Goal: Transaction & Acquisition: Purchase product/service

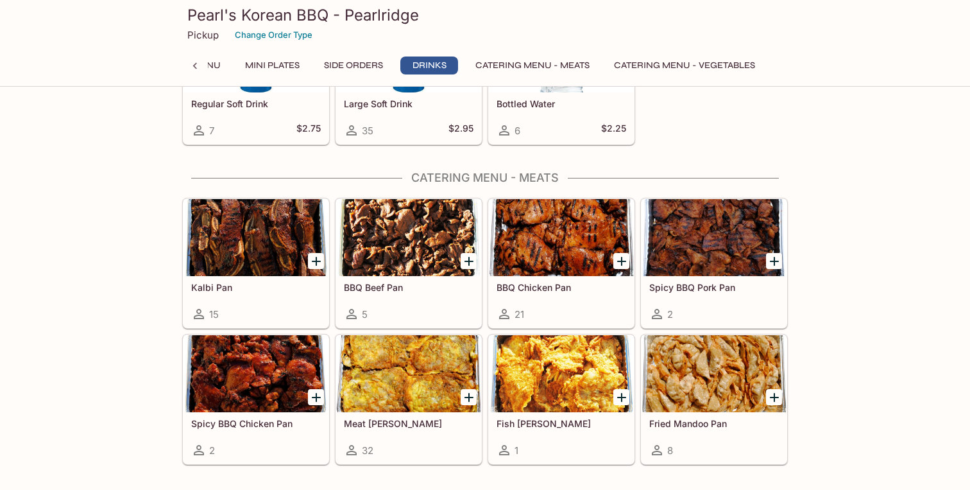
scroll to position [2151, 0]
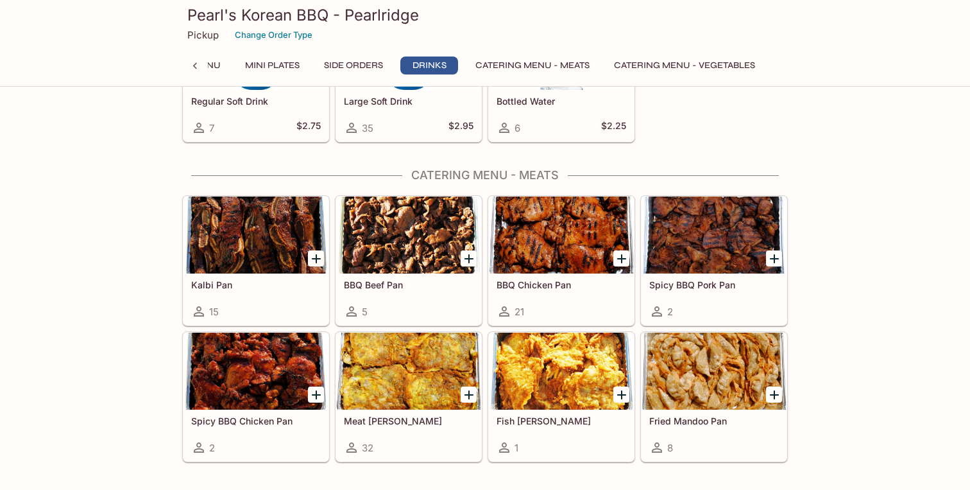
click at [473, 393] on icon "Add Meat Jun Pan" at bounding box center [468, 394] width 15 height 15
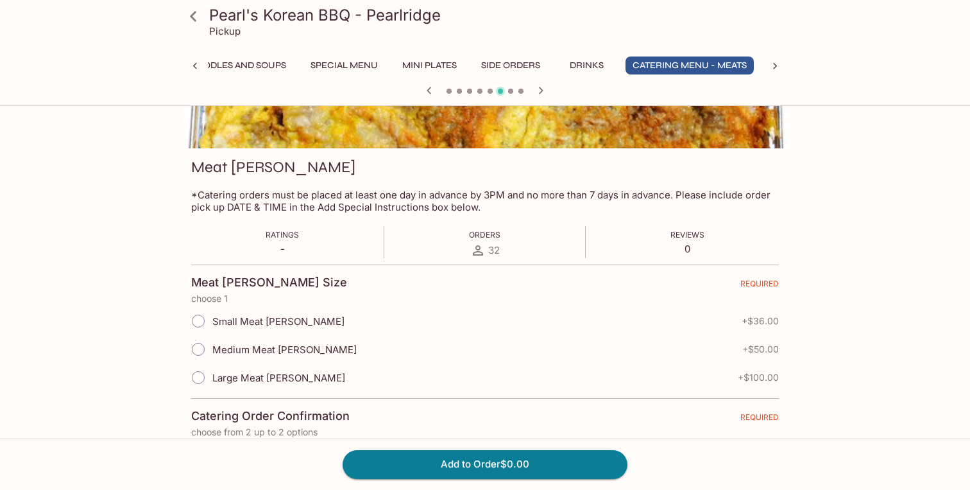
scroll to position [134, 0]
click at [261, 347] on span "Medium Meat [PERSON_NAME]" at bounding box center [284, 348] width 144 height 12
click at [212, 347] on input "Medium Meat [PERSON_NAME]" at bounding box center [198, 347] width 27 height 27
radio input "true"
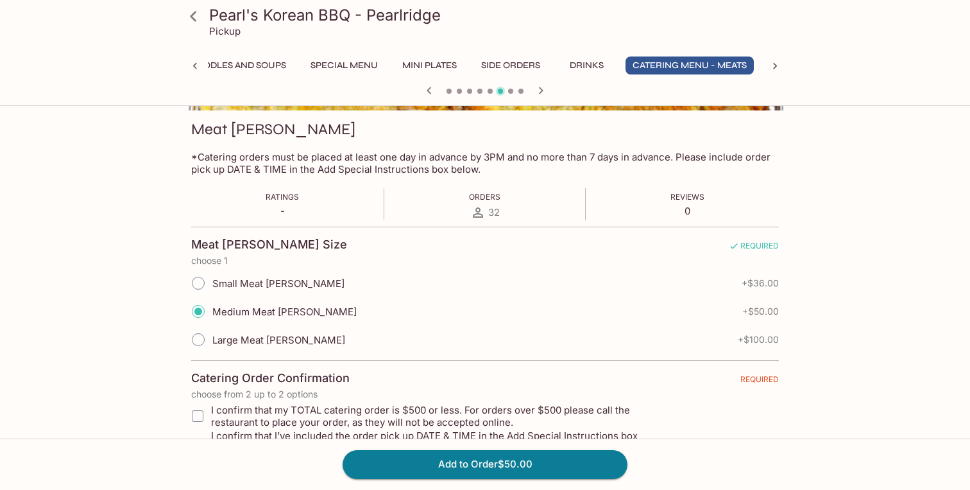
scroll to position [219, 0]
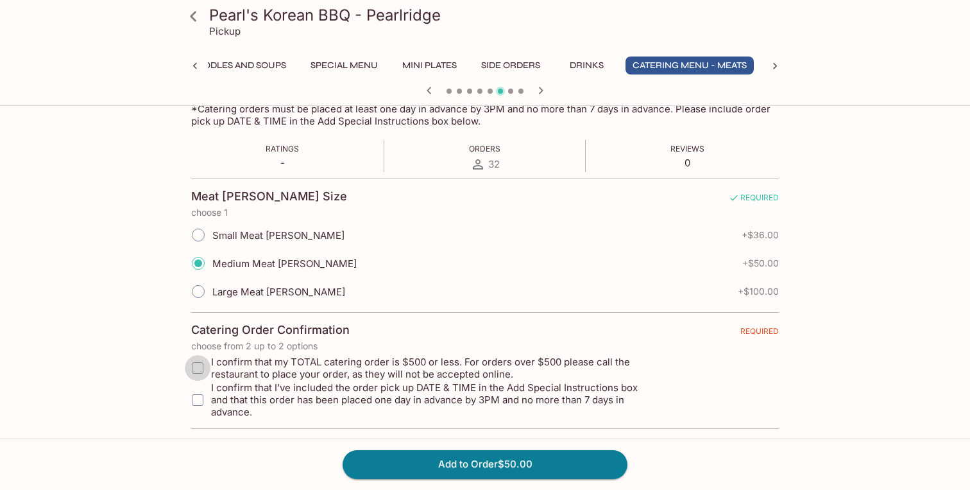
click at [198, 365] on input "I confirm that my TOTAL catering order is $500 or less. For orders over $500 pl…" at bounding box center [198, 368] width 26 height 26
checkbox input "true"
click at [199, 391] on input "I confirm that I’ve included the order pick up DATE & TIME in the Add Special I…" at bounding box center [198, 400] width 26 height 26
checkbox input "true"
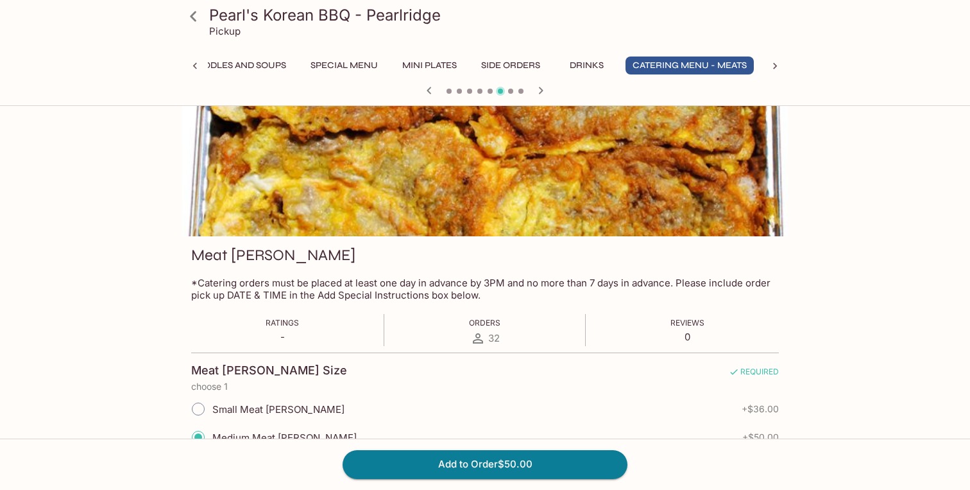
scroll to position [0, 0]
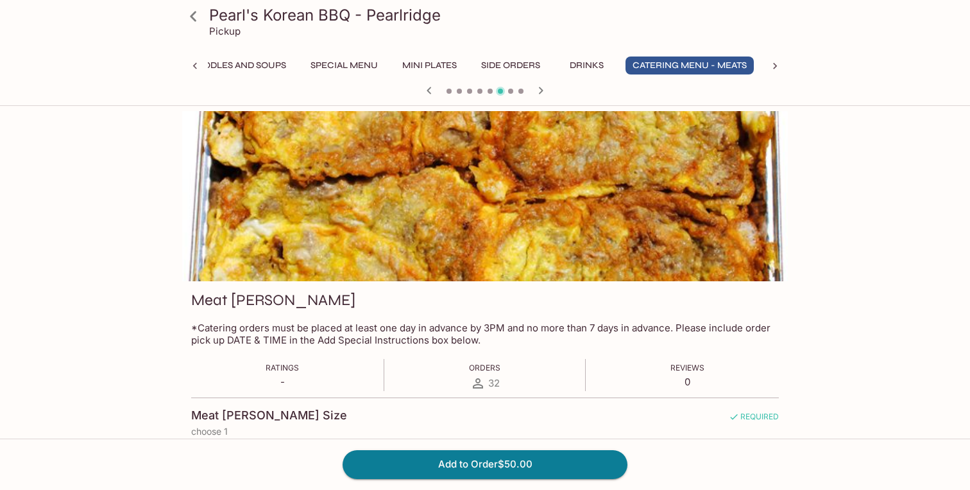
click at [302, 374] on div "Ratings - Orders 32 Reviews 0" at bounding box center [485, 375] width 588 height 32
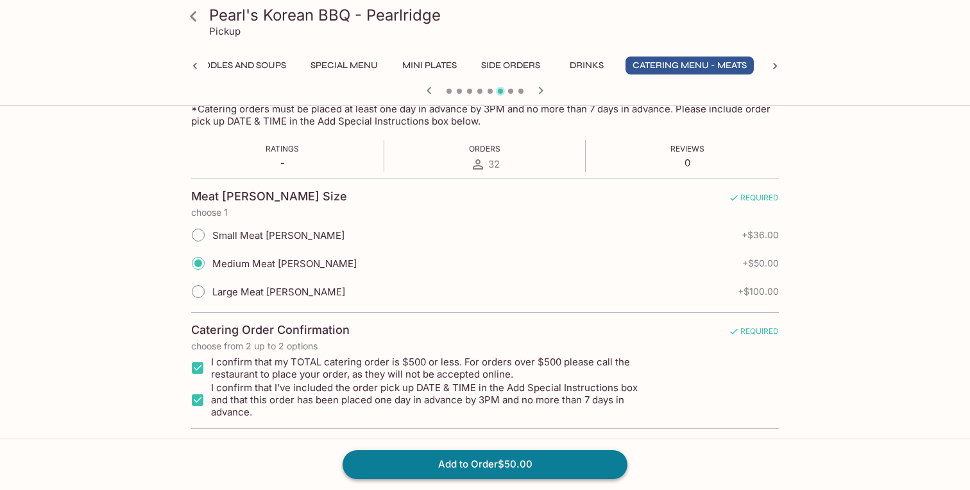
click at [499, 456] on button "Add to Order $50.00" at bounding box center [485, 464] width 285 height 28
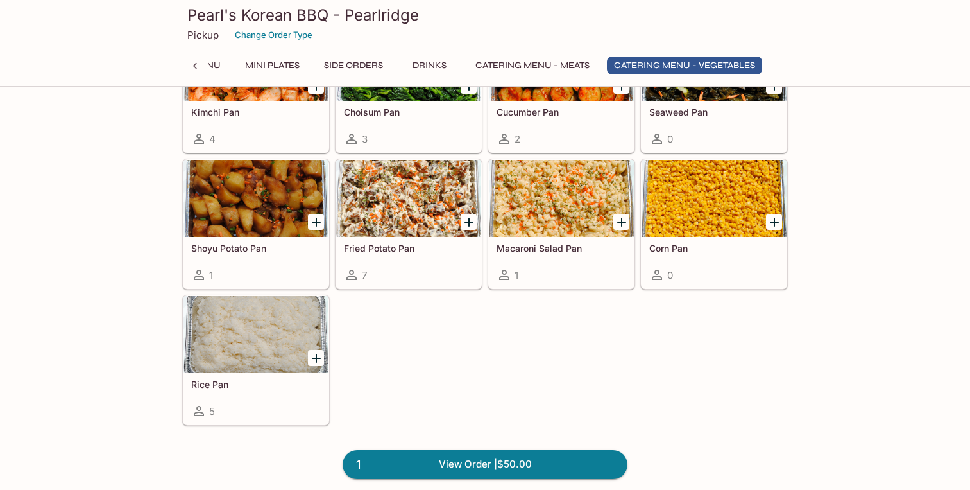
click at [391, 367] on div "Beansprouts Pan 3 Cabbage Pan 0 Tofu Pan 2 Long Rice Pan 5 Kimchi Pan 4 Choisum…" at bounding box center [482, 153] width 611 height 544
click at [260, 323] on div at bounding box center [256, 334] width 145 height 77
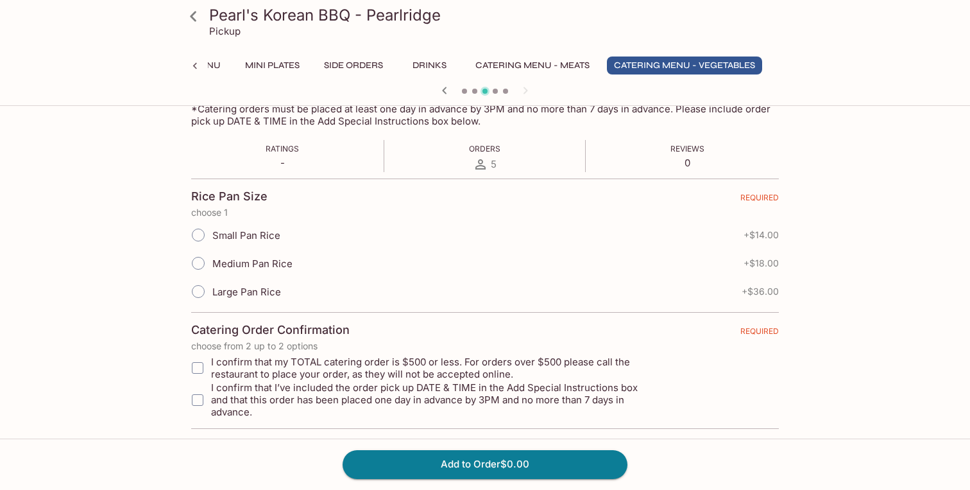
click at [206, 370] on input "I confirm that my TOTAL catering order is $500 or less. For orders over $500 pl…" at bounding box center [198, 368] width 26 height 26
checkbox input "true"
click at [199, 400] on input "I confirm that I’ve included the order pick up DATE & TIME in the Add Special I…" at bounding box center [198, 400] width 26 height 26
checkbox input "true"
click at [239, 260] on span "Medium Pan Rice" at bounding box center [252, 263] width 80 height 12
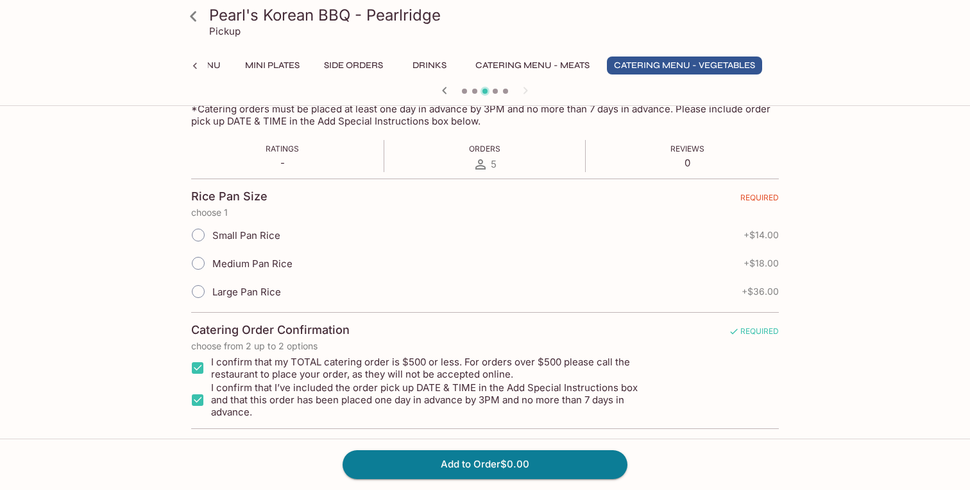
click at [212, 260] on input "Medium Pan Rice" at bounding box center [198, 263] width 27 height 27
radio input "true"
click at [497, 463] on button "Add to Order $18.00" at bounding box center [485, 464] width 285 height 28
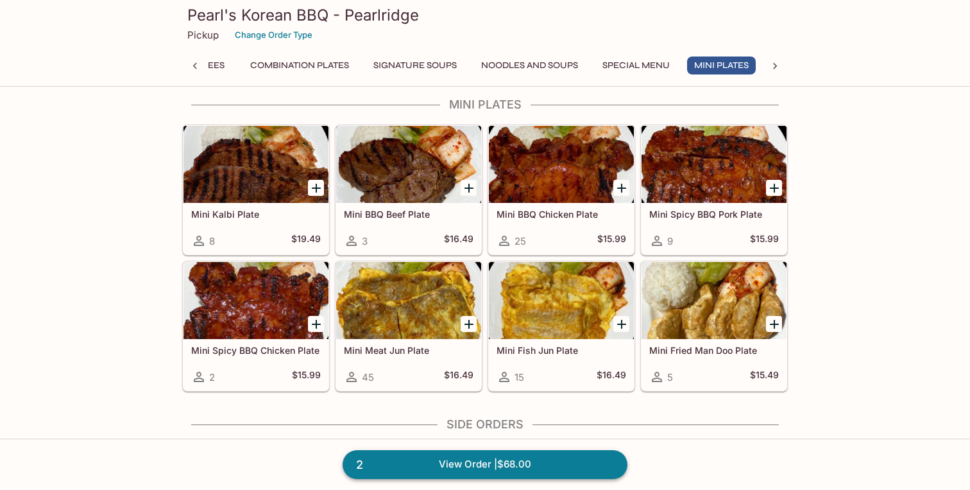
click at [405, 471] on link "2 View Order | $68.00" at bounding box center [485, 464] width 285 height 28
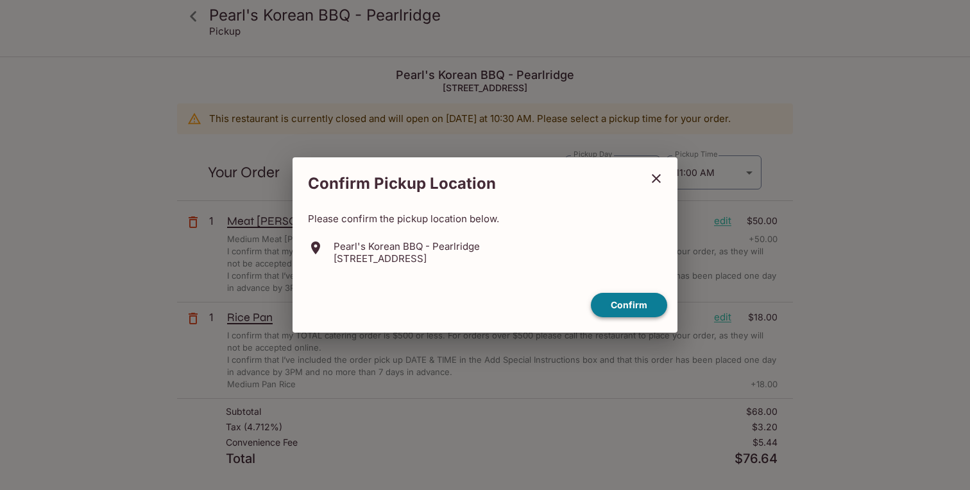
click at [651, 306] on button "Confirm" at bounding box center [629, 305] width 76 height 25
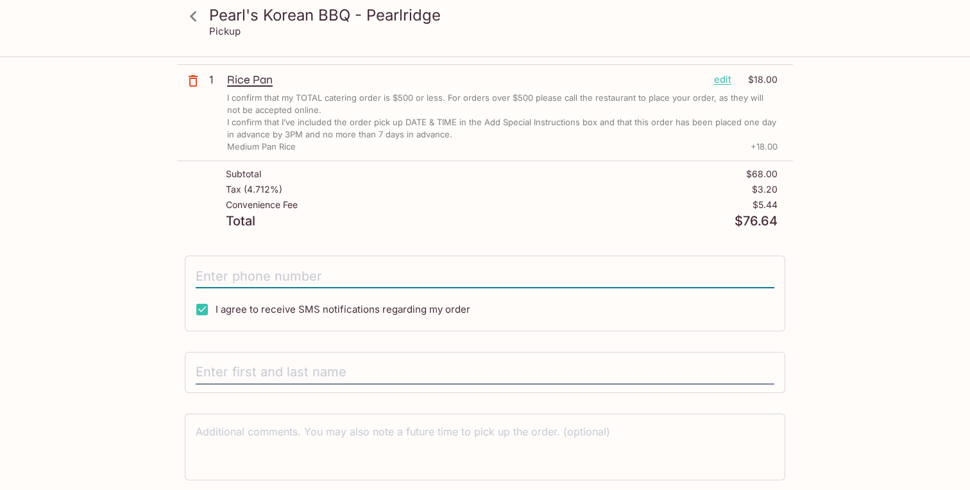
click at [494, 266] on input "tel" at bounding box center [485, 276] width 579 height 24
type input "[PHONE_NUMBER]"
click at [323, 377] on input "text" at bounding box center [485, 372] width 579 height 24
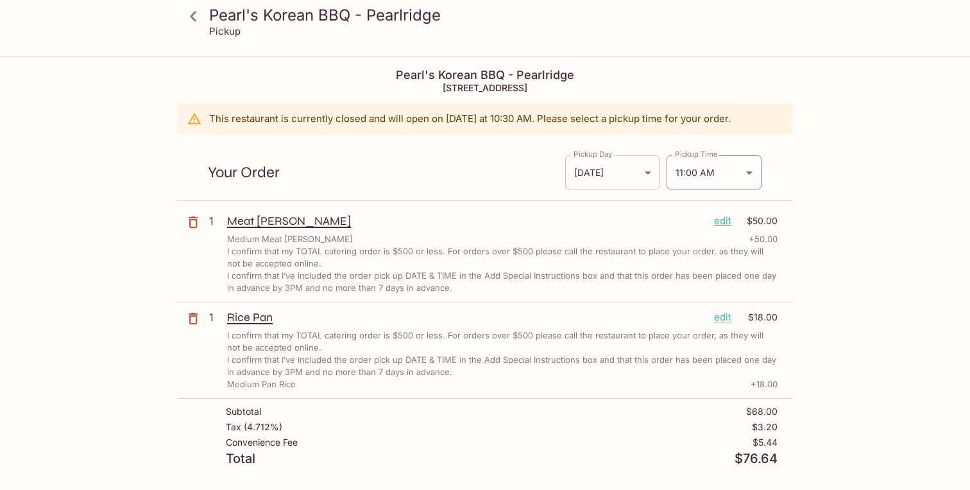
type input "[PERSON_NAME]"
click at [640, 174] on body "Pearl's Korean BBQ - Pearlridge Pickup Pearl's Korean BBQ - Pearlridge [STREET_…" at bounding box center [485, 303] width 970 height 490
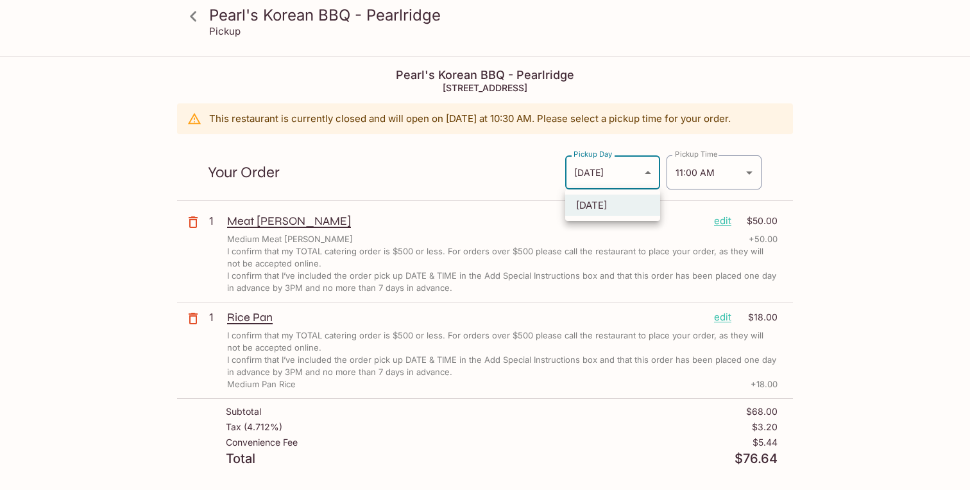
click at [644, 172] on div at bounding box center [485, 245] width 970 height 490
click at [684, 172] on body "Pearl's Korean BBQ - Pearlridge Pickup Pearl's Korean BBQ - Pearlridge [STREET_…" at bounding box center [485, 303] width 970 height 490
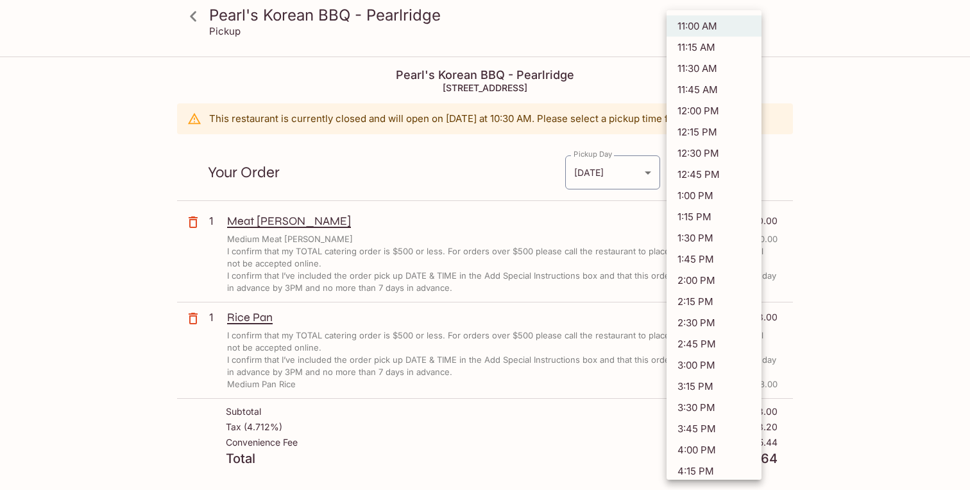
click at [727, 26] on li "11:00 AM" at bounding box center [714, 25] width 95 height 21
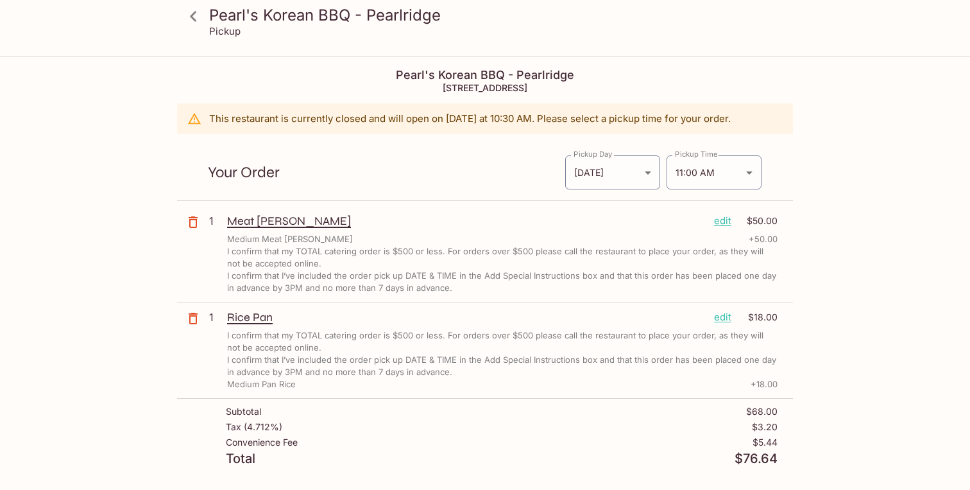
click at [479, 234] on div "Medium Meat [PERSON_NAME] + 50.00" at bounding box center [502, 239] width 551 height 12
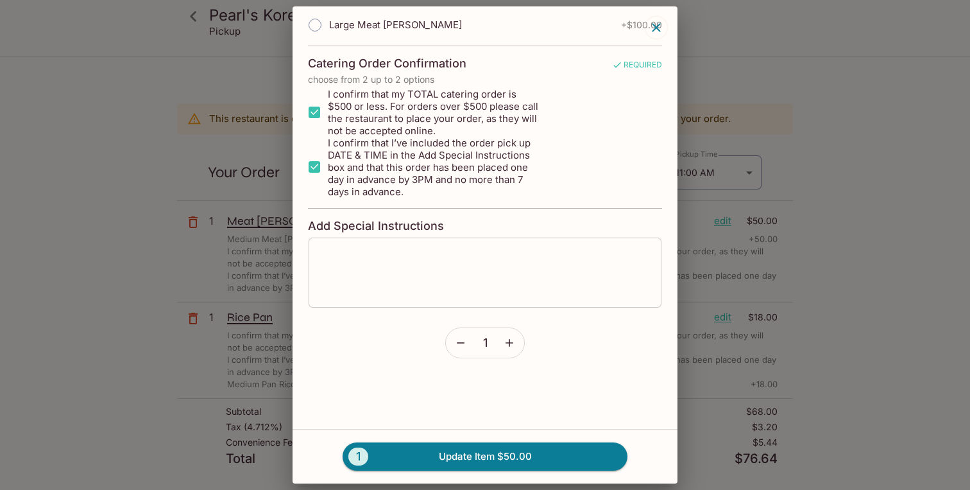
click at [480, 264] on textarea at bounding box center [485, 272] width 335 height 49
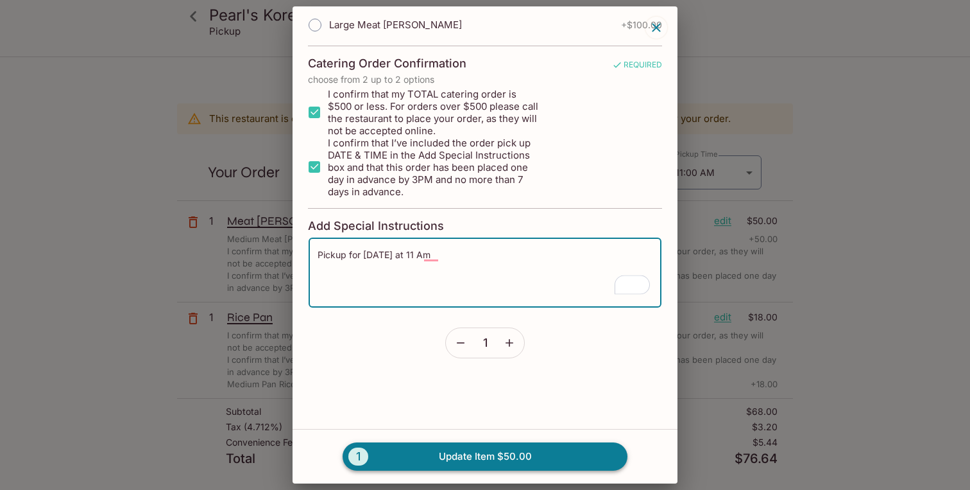
type textarea "Pickup for [DATE] at 11 Am"
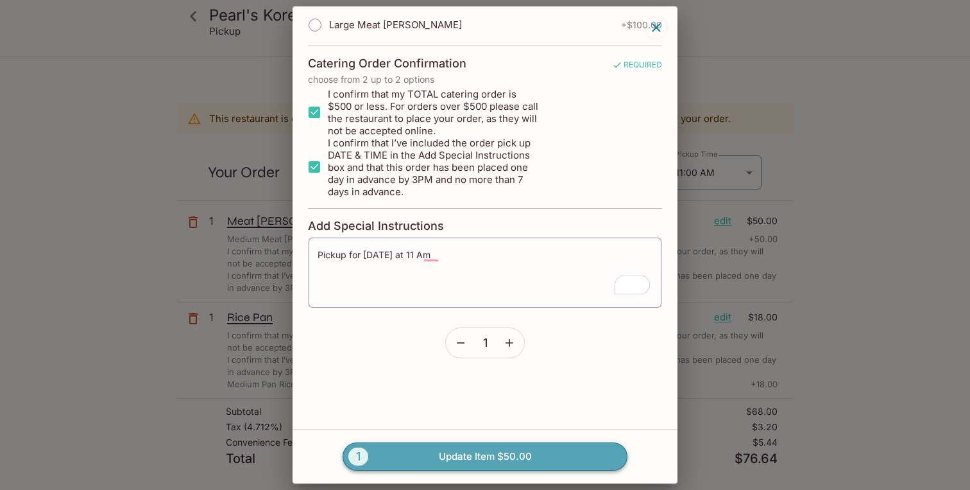
click at [441, 461] on button "1 Update Item $50.00" at bounding box center [485, 456] width 285 height 28
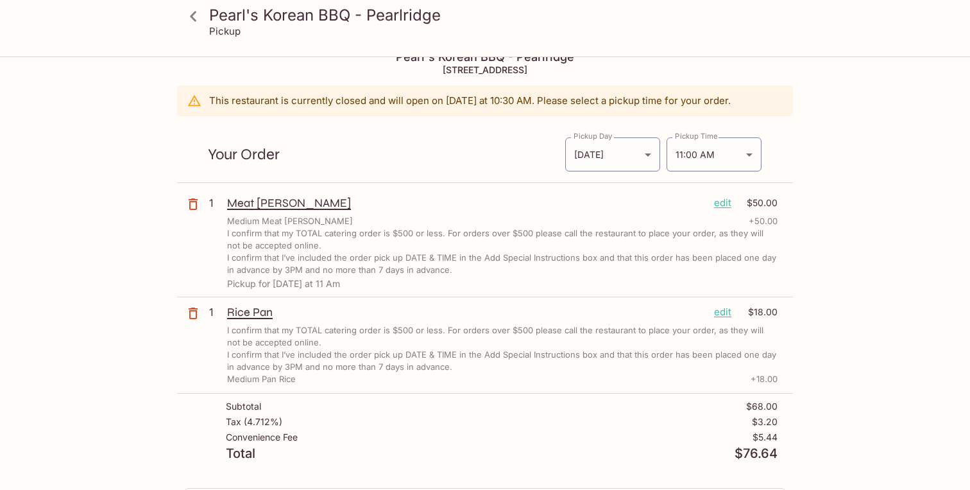
scroll to position [19, 0]
click at [286, 355] on p "I confirm that I’ve included the order pick up DATE & TIME in the Add Special I…" at bounding box center [502, 360] width 551 height 24
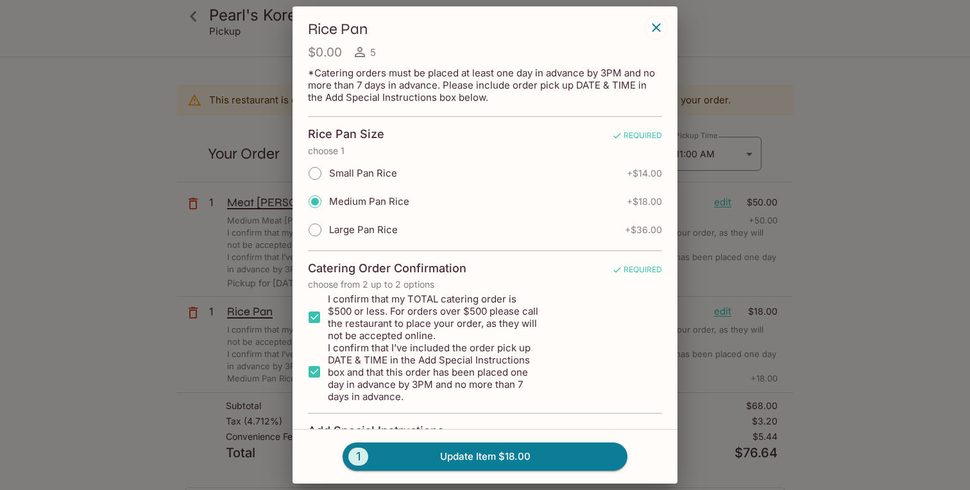
scroll to position [205, 0]
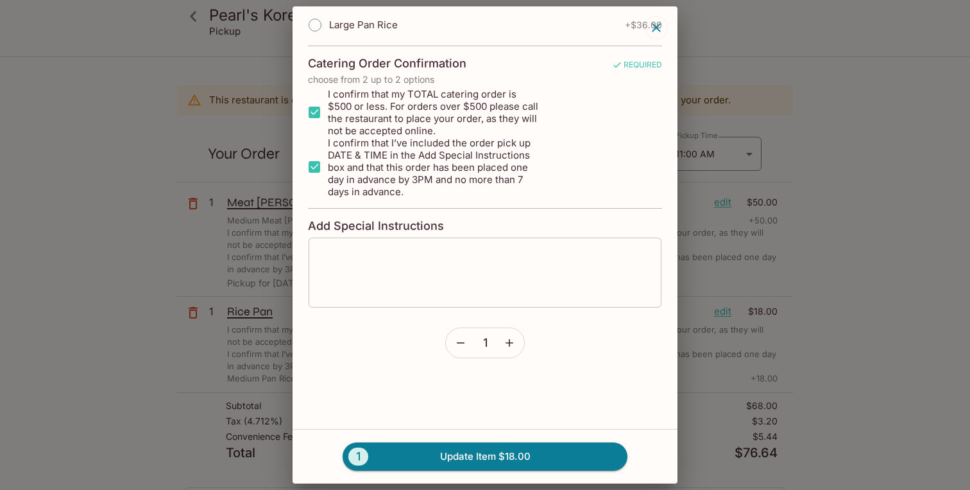
click at [426, 270] on textarea at bounding box center [485, 272] width 335 height 49
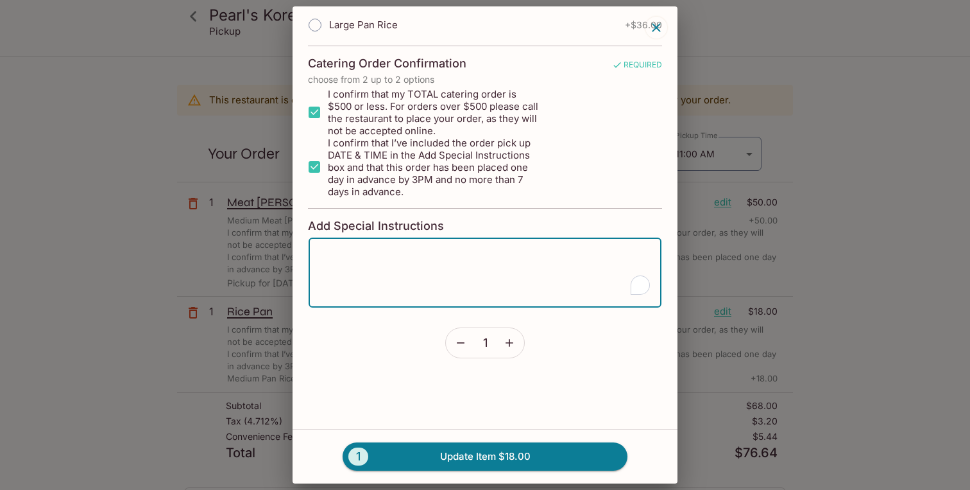
paste textarea "Pickup for [DATE] at 11 Am"
type textarea "Pickup for [DATE] at 11 Am"
click at [446, 453] on button "1 Update Item $18.00" at bounding box center [485, 456] width 285 height 28
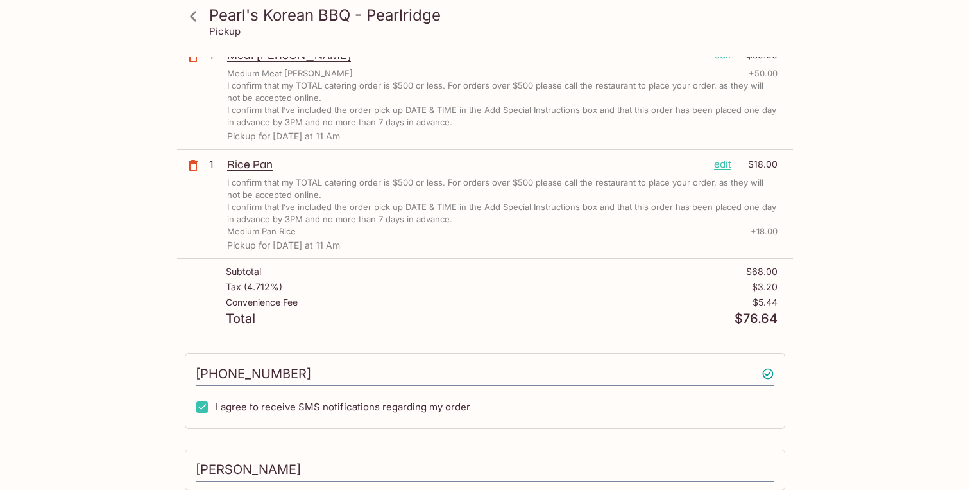
scroll to position [305, 0]
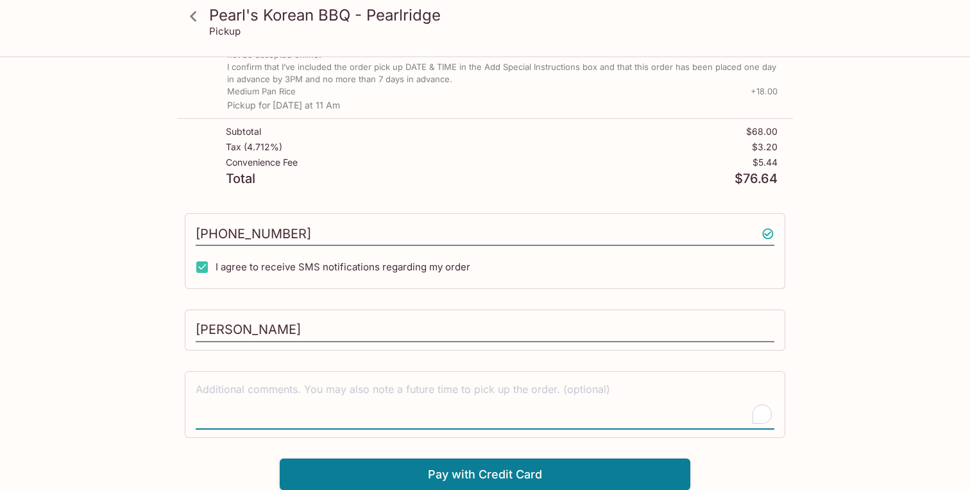
click at [397, 409] on textarea "To enrich screen reader interactions, please activate Accessibility in Grammarl…" at bounding box center [485, 404] width 579 height 44
paste textarea "Pickup for [DATE] at 11 Am"
click at [116, 383] on div "Pearl's Korean BBQ - Pearlridge Pickup Pearl's Korean BBQ - Pearlridge [STREET_…" at bounding box center [484, 120] width 821 height 737
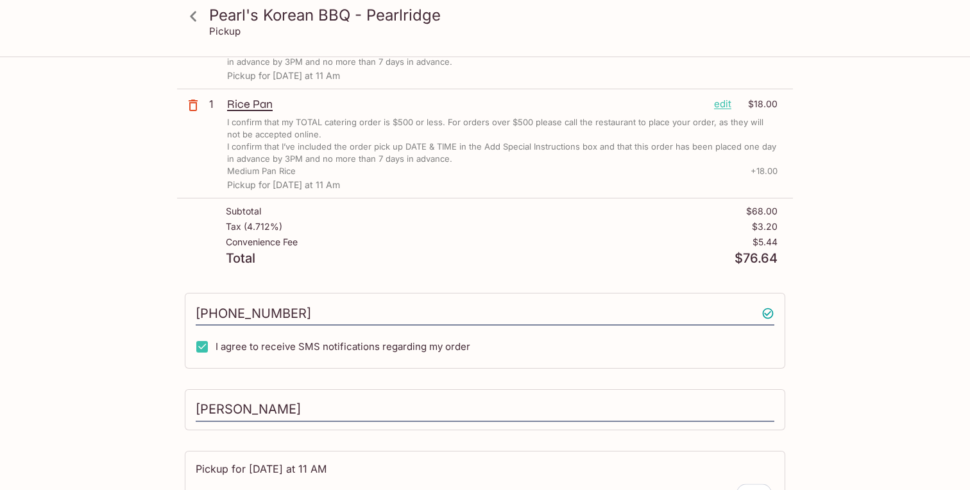
scroll to position [225, 0]
type textarea "Pickup for [DATE] at 11 AM"
click at [329, 185] on p "Pickup for [DATE] at 11 Am" at bounding box center [502, 186] width 551 height 10
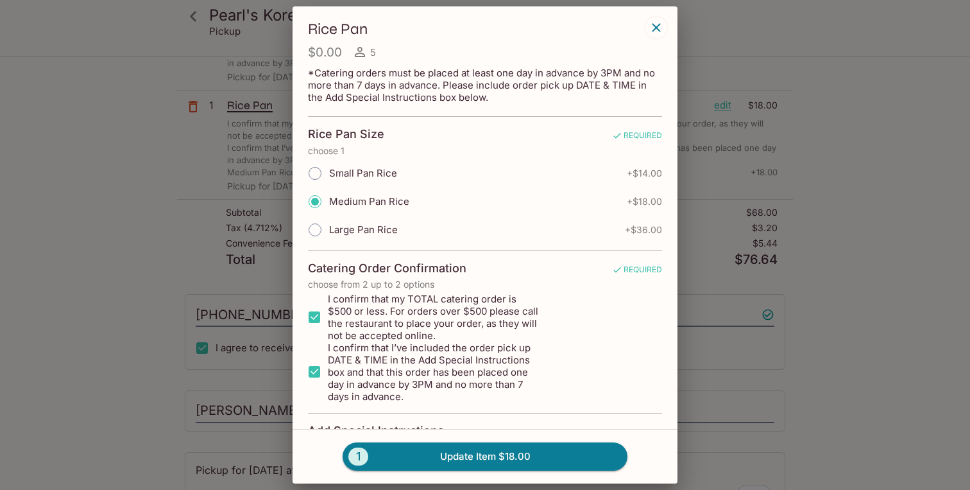
scroll to position [205, 0]
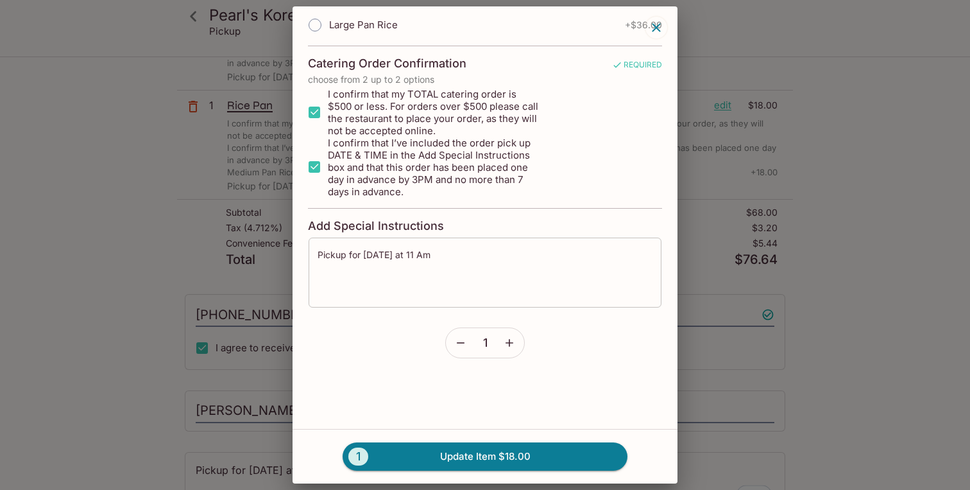
click at [464, 266] on textarea "Pickup for [DATE] at 11 Am" at bounding box center [485, 272] width 335 height 49
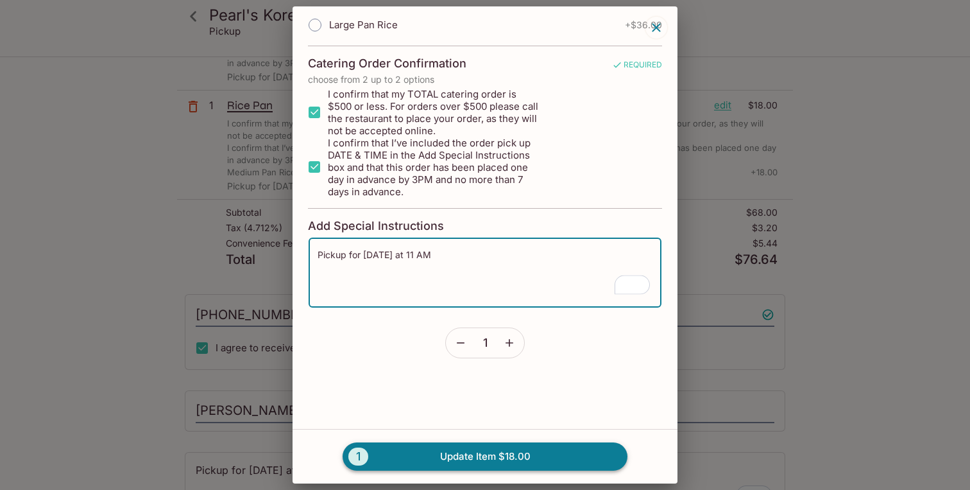
click at [562, 451] on button "1 Update Item $18.00" at bounding box center [485, 456] width 285 height 28
type textarea "Pickup for [DATE] at 11 Am"
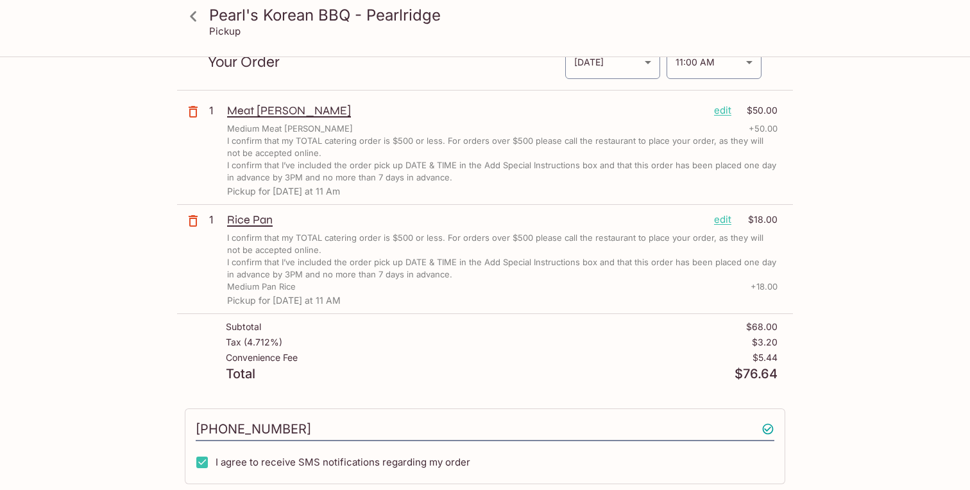
scroll to position [105, 0]
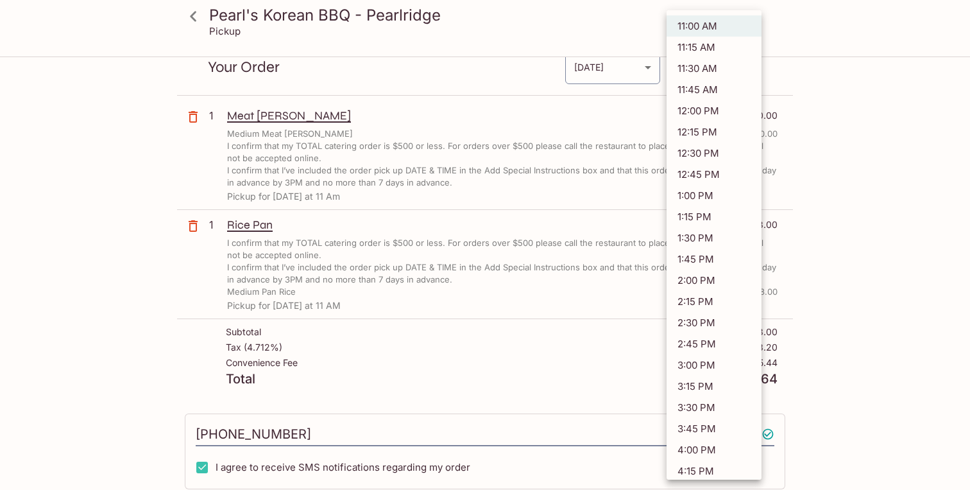
click at [716, 65] on body "Pearl's Korean BBQ - Pearlridge Pickup Pearl's Korean BBQ - Pearlridge [STREET_…" at bounding box center [485, 198] width 970 height 490
click at [736, 49] on li "11:15 AM" at bounding box center [714, 47] width 95 height 21
type input "[DATE]T21:15:00.000000Z"
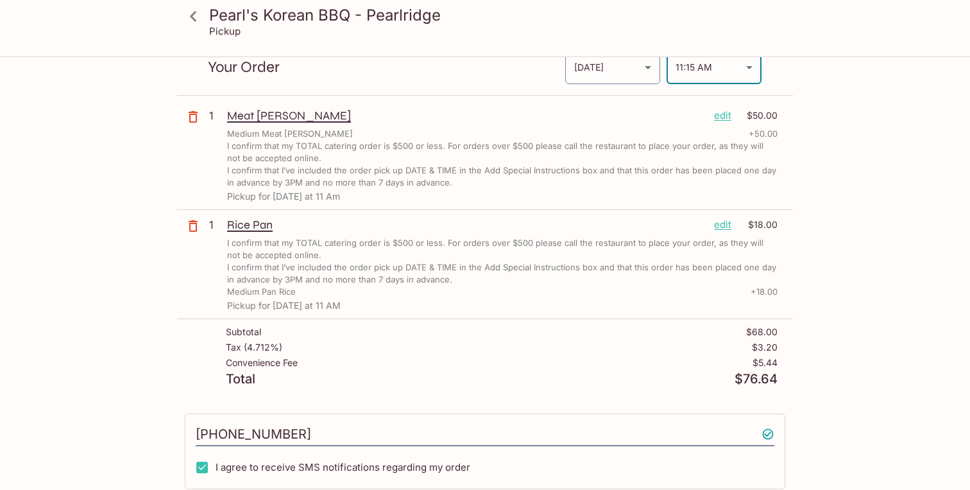
click at [495, 157] on p "I confirm that my TOTAL catering order is $500 or less. For orders over $500 pl…" at bounding box center [502, 152] width 551 height 24
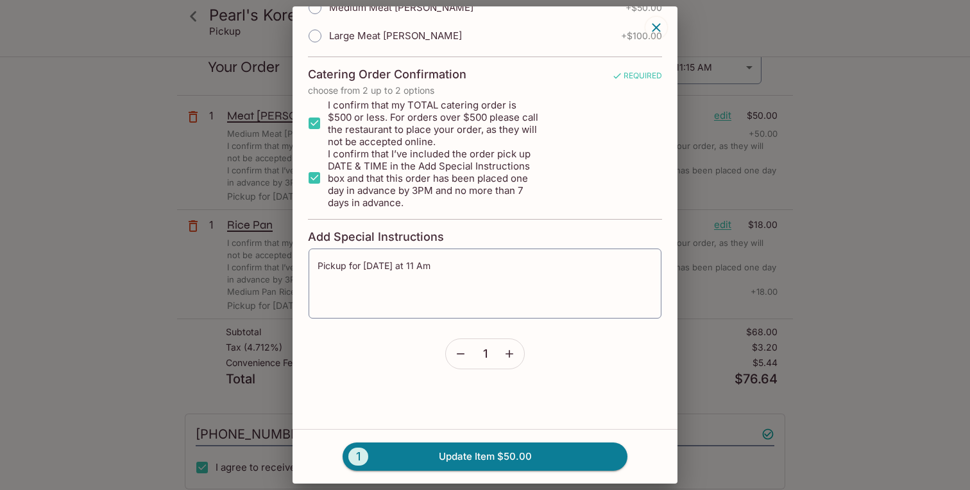
scroll to position [205, 0]
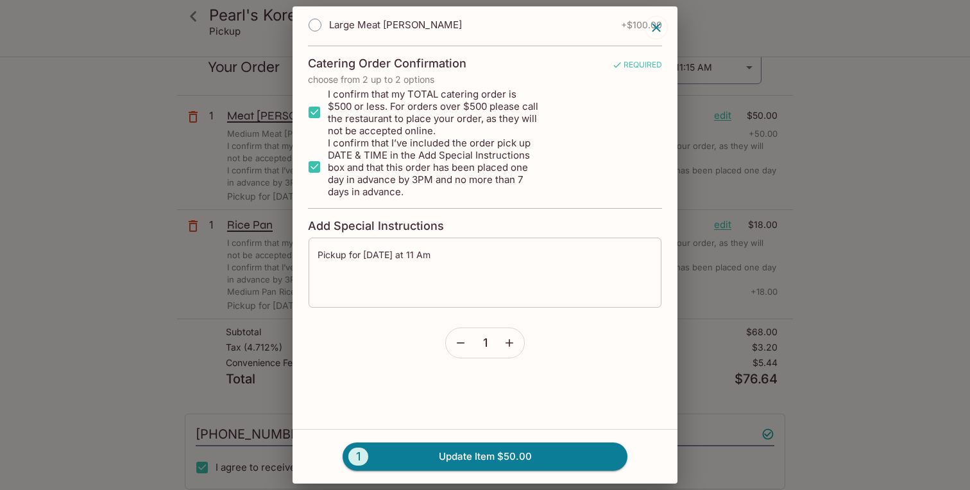
click at [421, 255] on textarea "Pickup for [DATE] at 11 Am" at bounding box center [485, 272] width 335 height 49
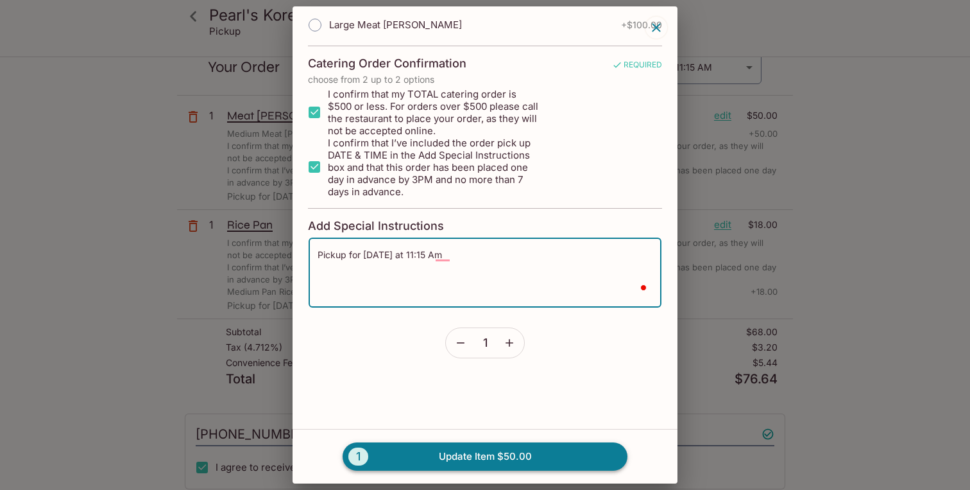
click at [515, 467] on button "1 Update Item $50.00" at bounding box center [485, 456] width 285 height 28
type textarea "Pickup for [DATE] at 11 Am"
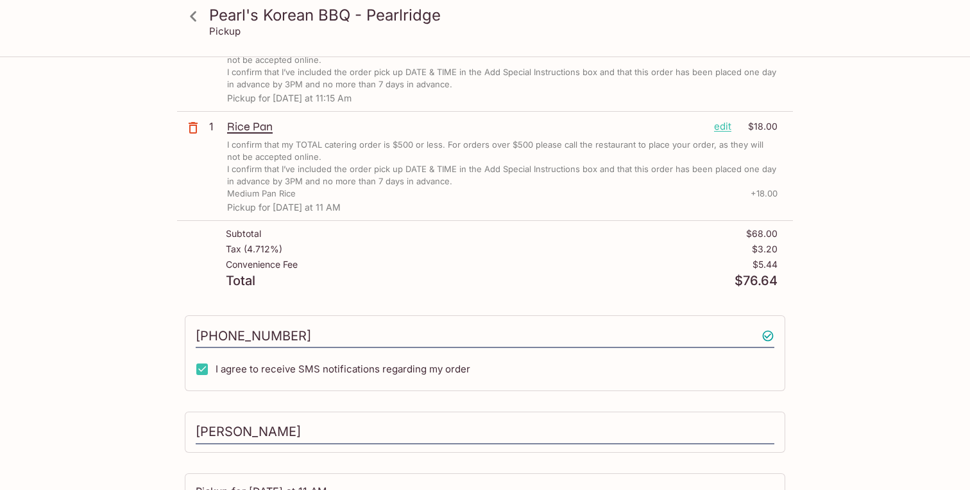
scroll to position [204, 0]
click at [437, 192] on div "Medium Pan Rice + 18.00" at bounding box center [502, 193] width 551 height 12
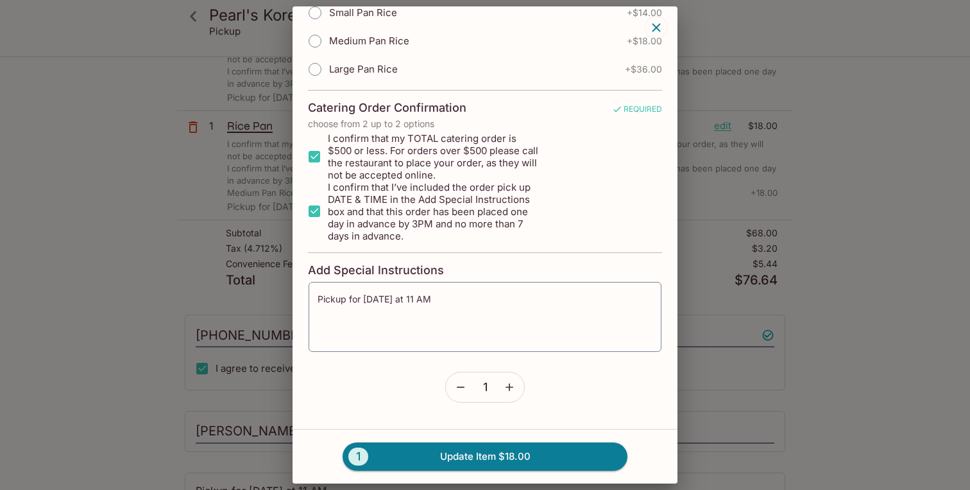
scroll to position [205, 0]
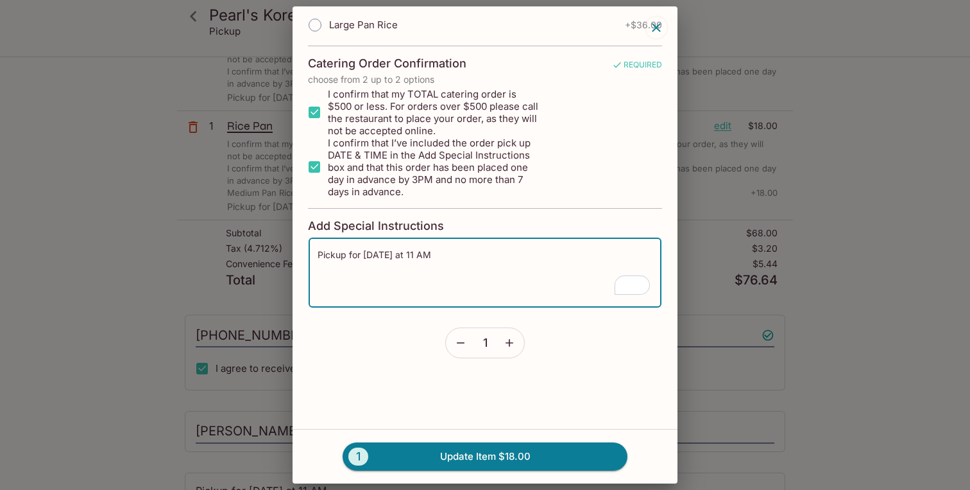
click at [422, 253] on textarea "Pickup for [DATE] at 11 AM" at bounding box center [485, 272] width 335 height 49
click at [484, 460] on button "1 Update Item $18.00" at bounding box center [485, 456] width 285 height 28
type textarea "Pickup for [DATE] at 11 AM"
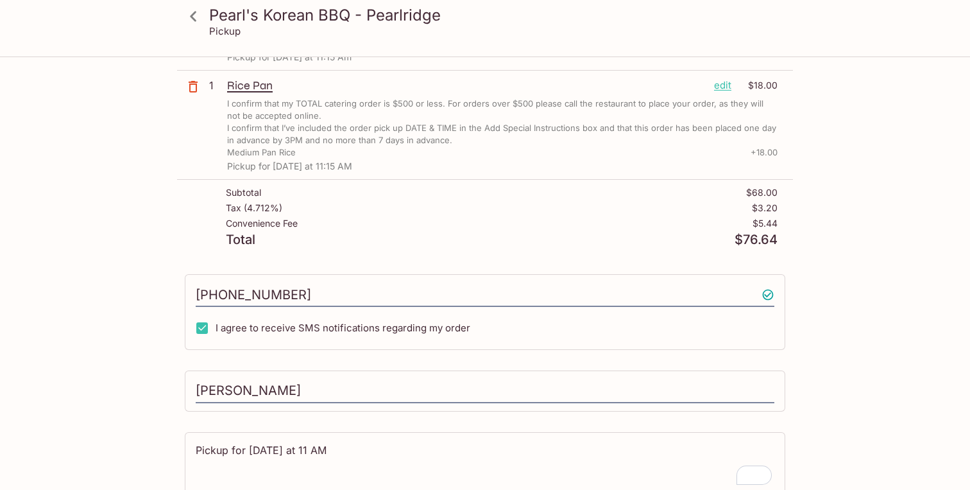
scroll to position [292, 0]
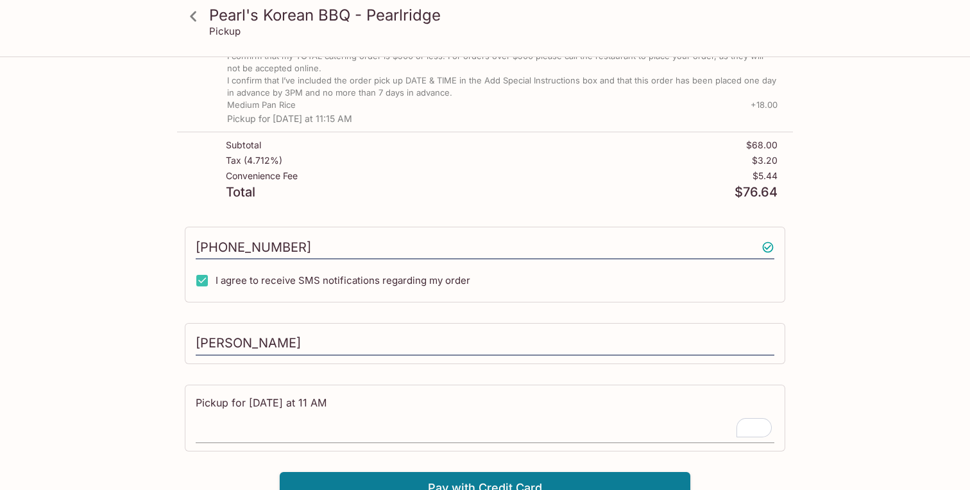
click at [314, 397] on textarea "Pickup for [DATE] at 11 AM" at bounding box center [485, 417] width 579 height 44
type textarea "Pickup for [DATE] at 11:15 AM"
click at [160, 403] on div "Pearl's Korean BBQ - Pearlridge Pickup Pearl's Korean BBQ - Pearlridge [STREET_…" at bounding box center [484, 134] width 821 height 737
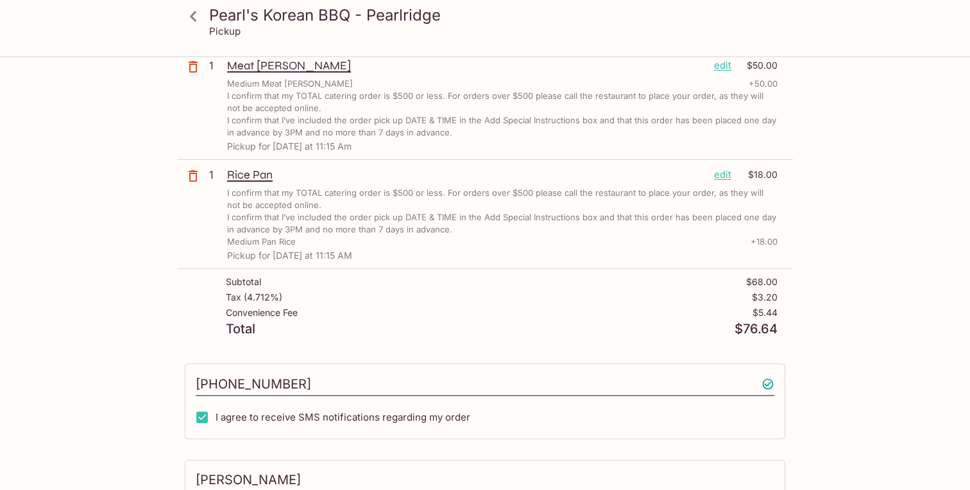
scroll to position [163, 0]
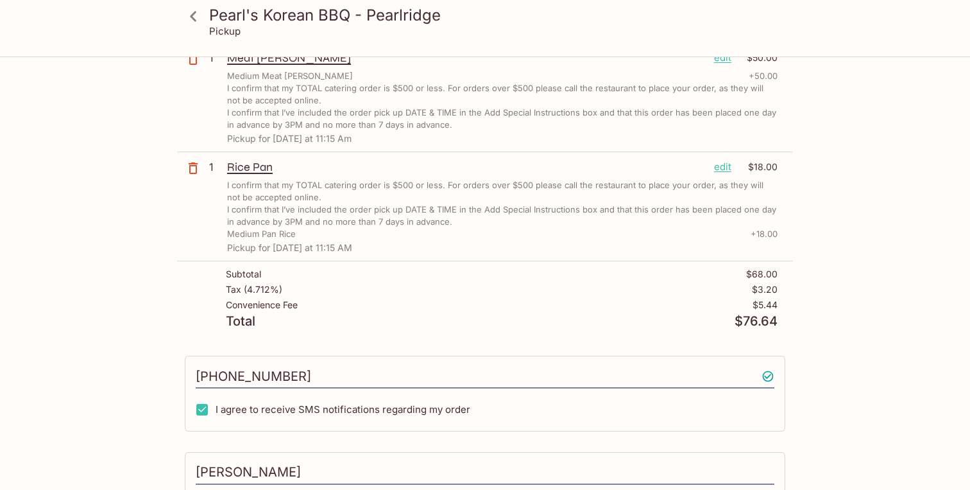
click at [359, 126] on p "I confirm that I’ve included the order pick up DATE & TIME in the Add Special I…" at bounding box center [502, 119] width 551 height 24
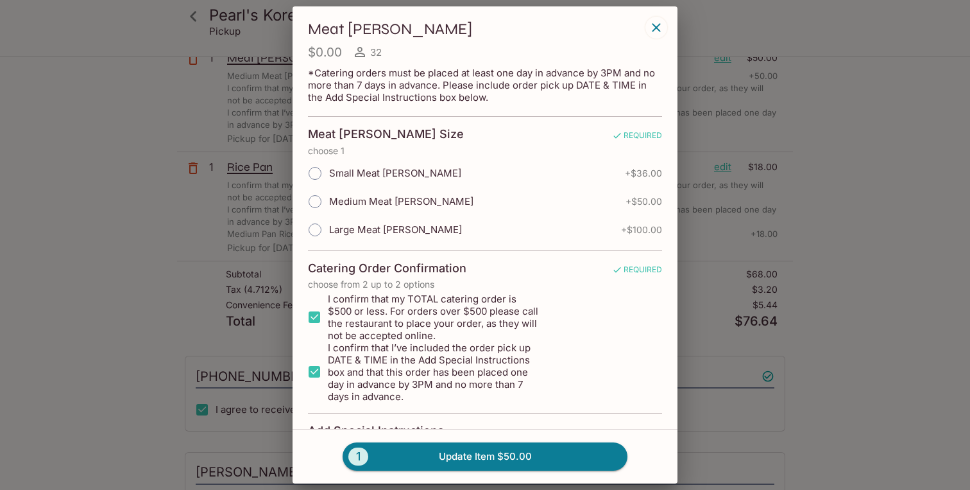
scroll to position [205, 0]
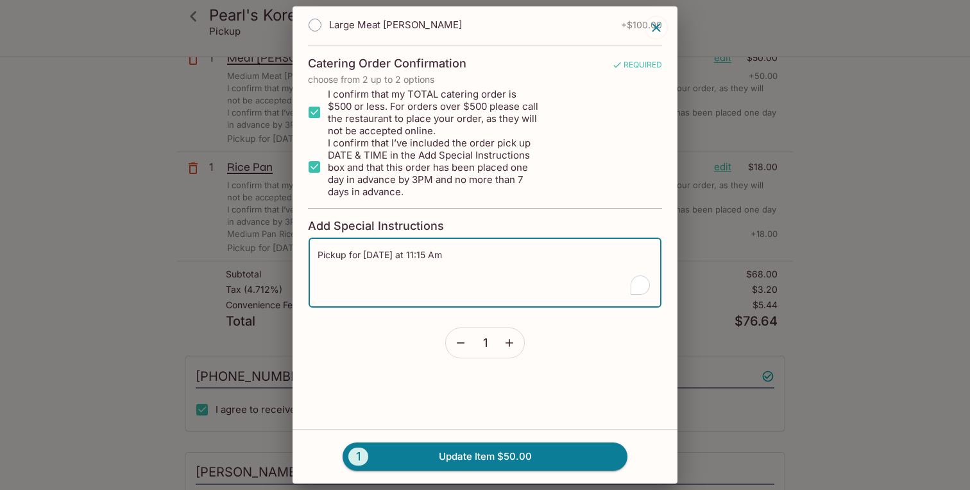
click at [480, 256] on textarea "Pickup for [DATE] at 11:15 Am" at bounding box center [485, 272] width 335 height 49
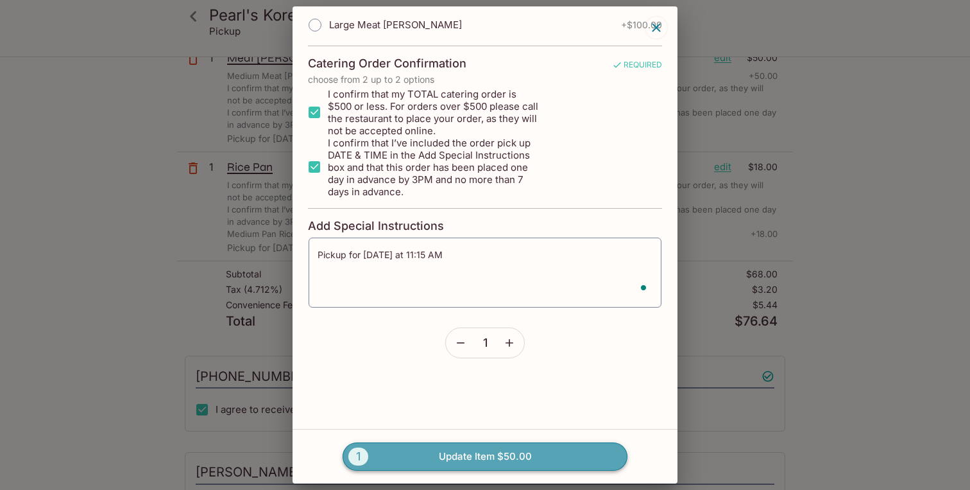
click at [494, 445] on button "1 Update Item $50.00" at bounding box center [485, 456] width 285 height 28
type textarea "Pickup for [DATE] at 11:15 Am"
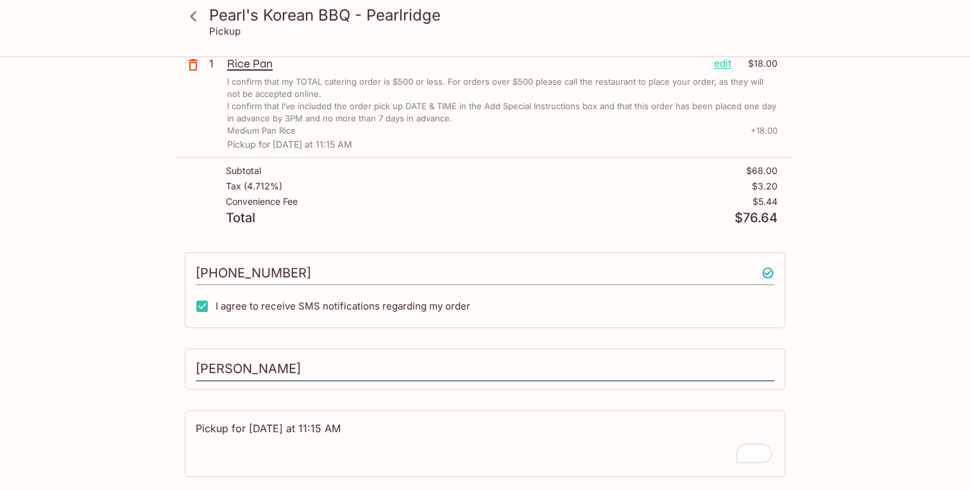
scroll to position [305, 0]
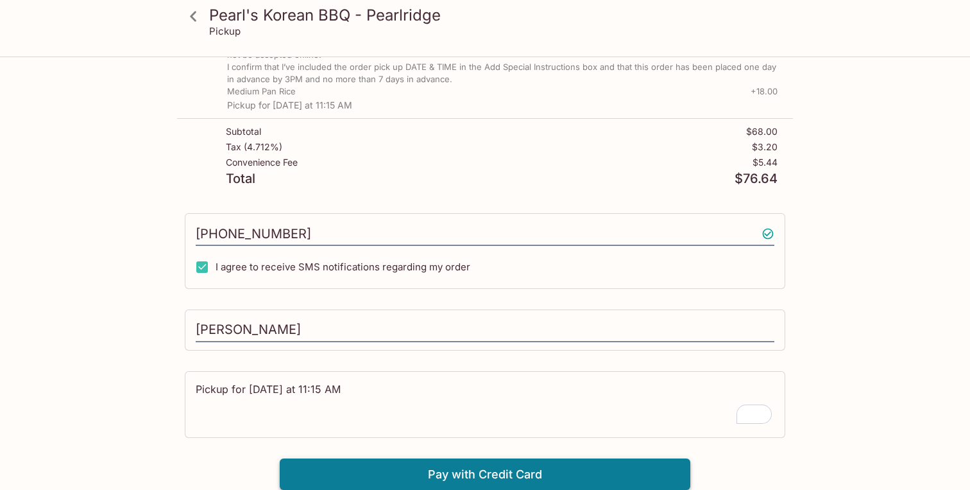
click at [484, 469] on button "Pay with Credit Card" at bounding box center [485, 474] width 411 height 32
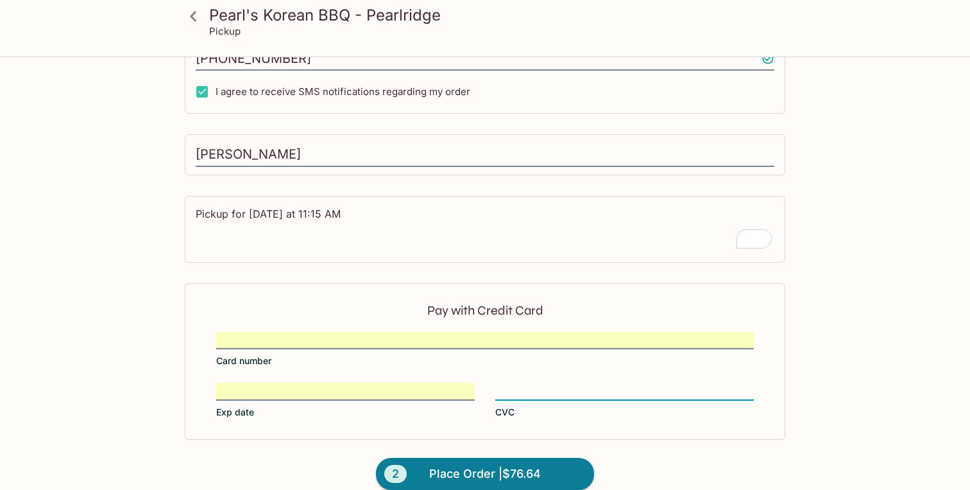
scroll to position [498, 0]
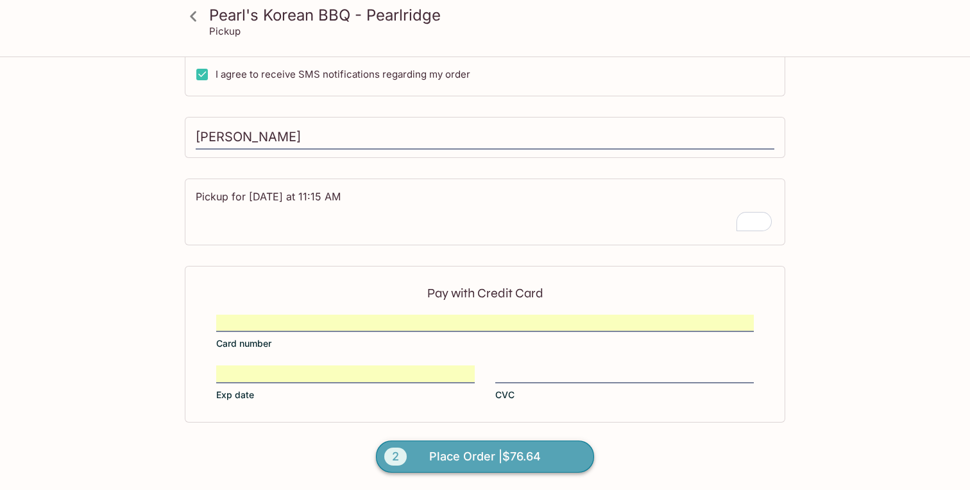
click at [546, 449] on button "2 Place Order | $76.64" at bounding box center [485, 456] width 218 height 32
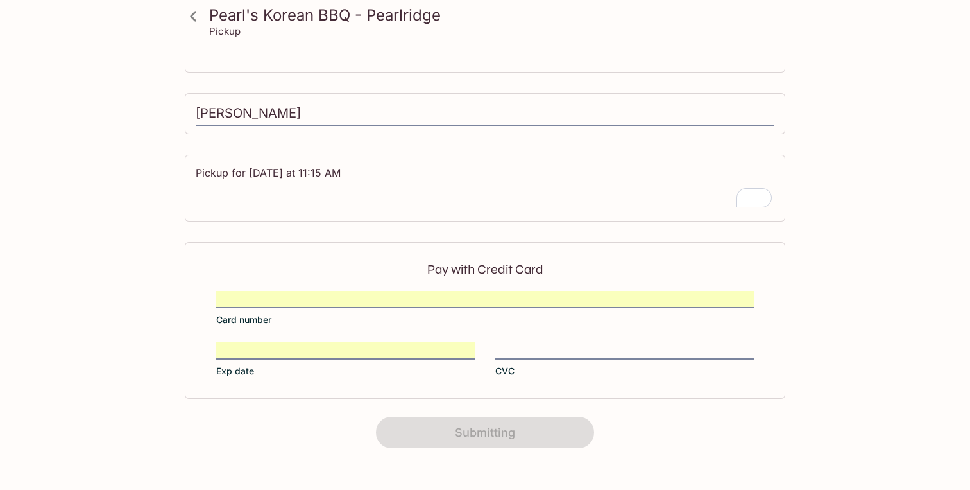
scroll to position [218, 0]
